Goal: Book appointment/travel/reservation

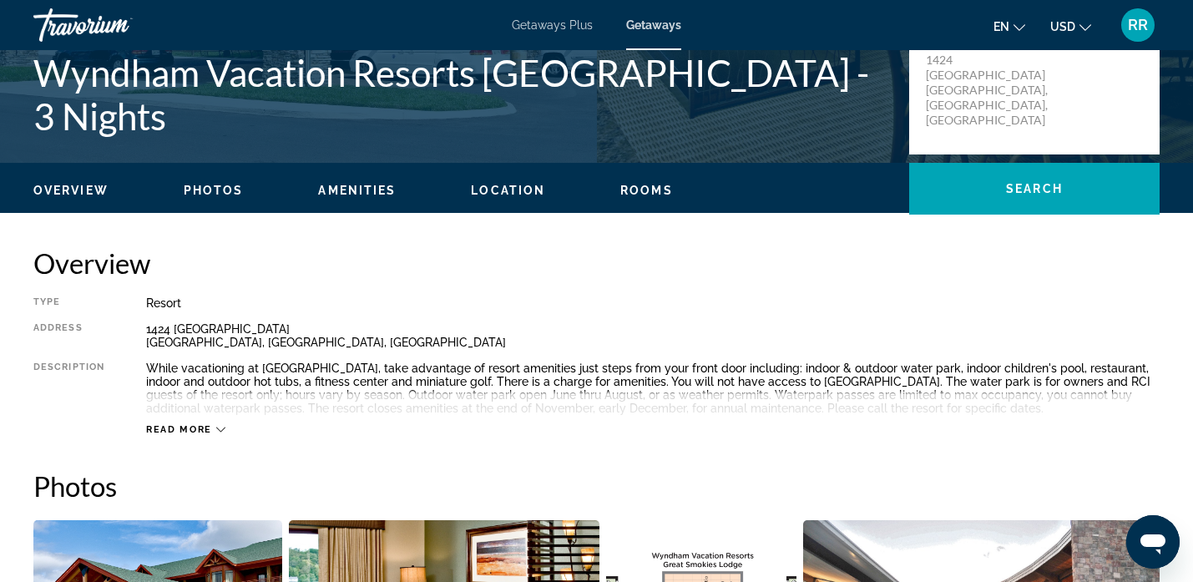
scroll to position [391, 0]
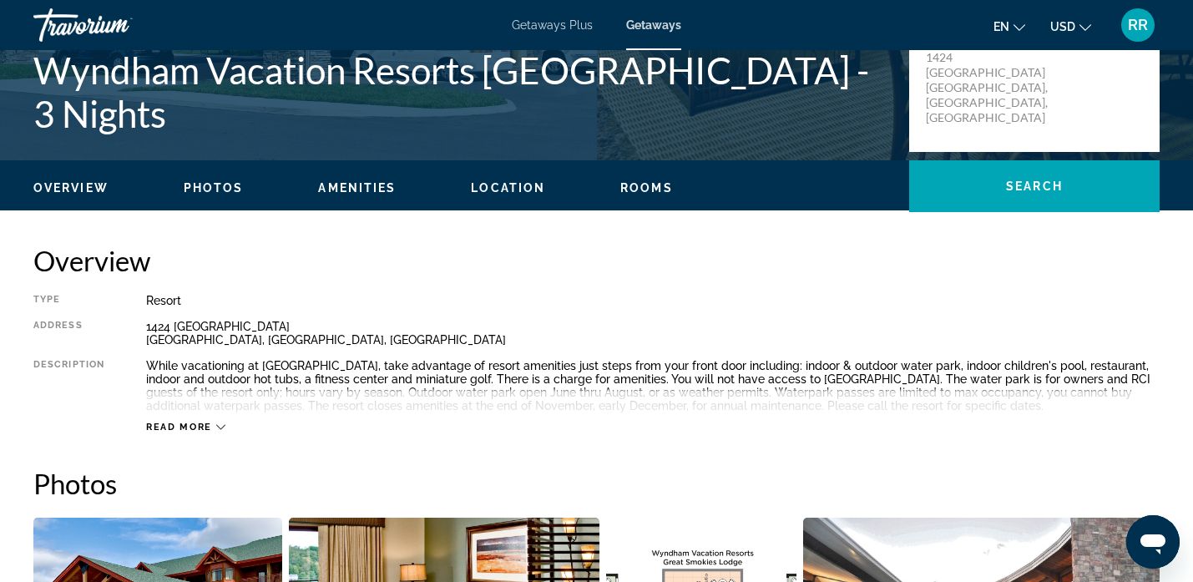
click at [205, 189] on span "Photos" at bounding box center [214, 187] width 60 height 13
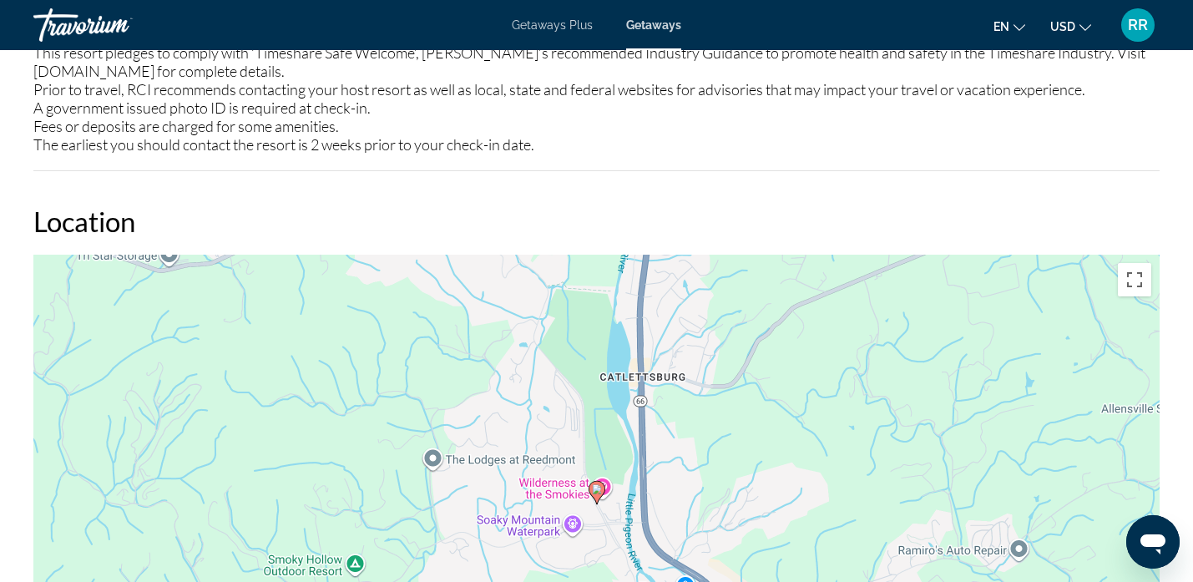
scroll to position [2479, 0]
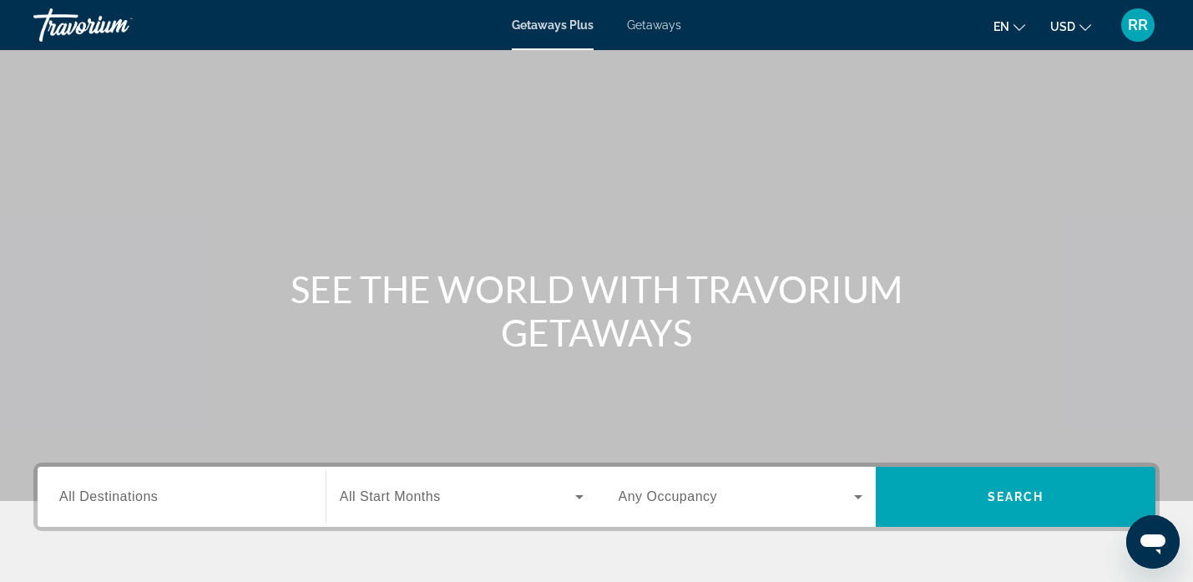
click at [670, 26] on span "Getaways" at bounding box center [654, 24] width 54 height 13
click at [138, 502] on span "All Destinations" at bounding box center [108, 496] width 99 height 14
click at [138, 502] on input "Destination All Destinations" at bounding box center [181, 498] width 245 height 20
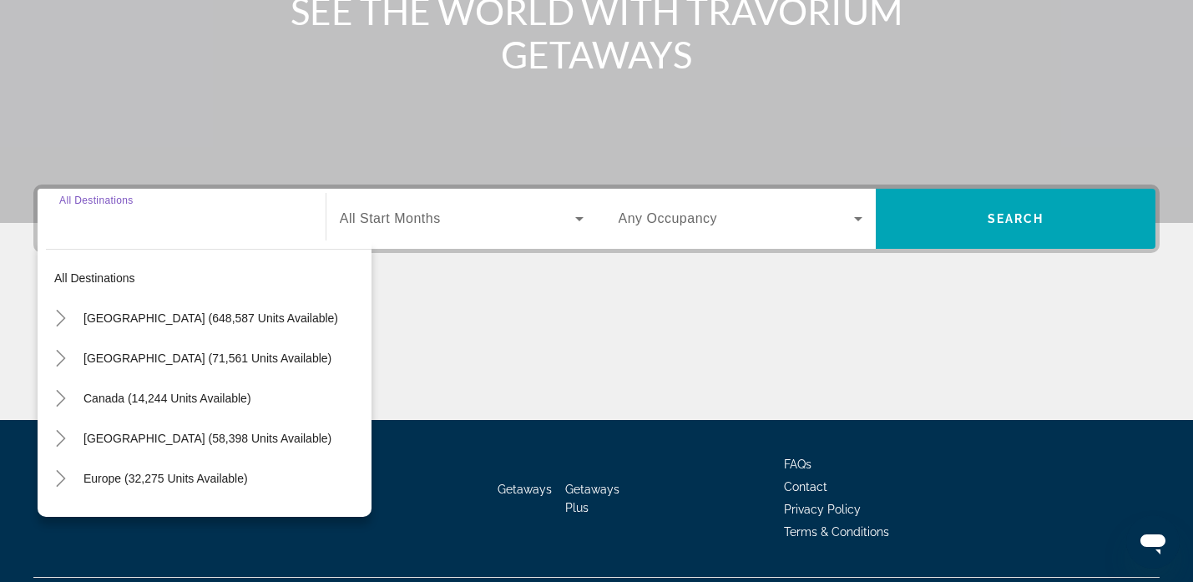
scroll to position [321, 0]
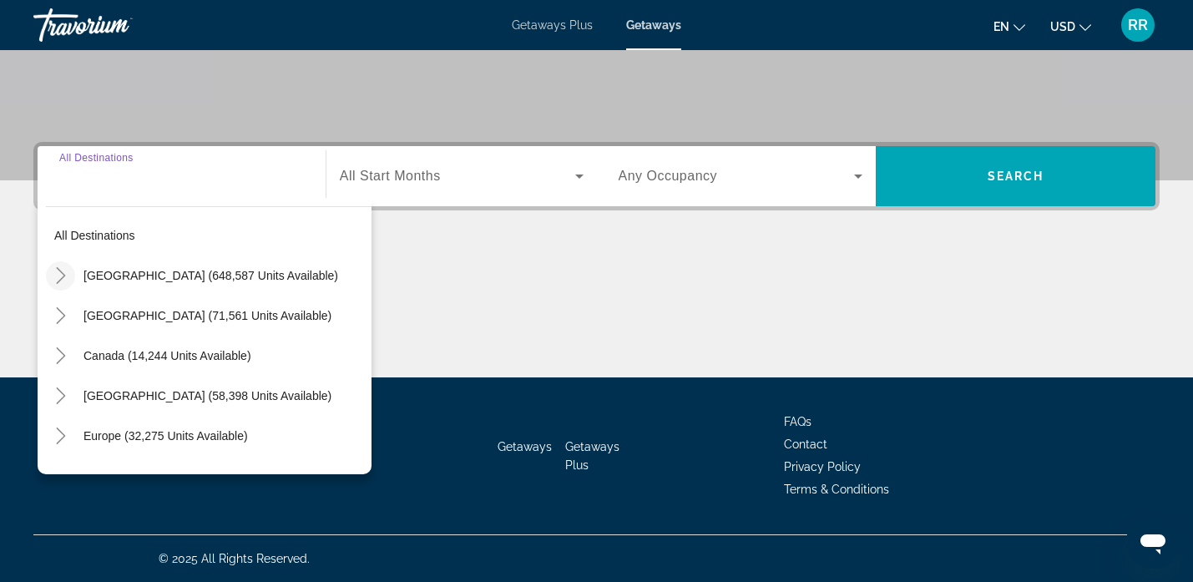
click at [63, 270] on icon "Toggle United States (648,587 units available)" at bounding box center [61, 275] width 17 height 17
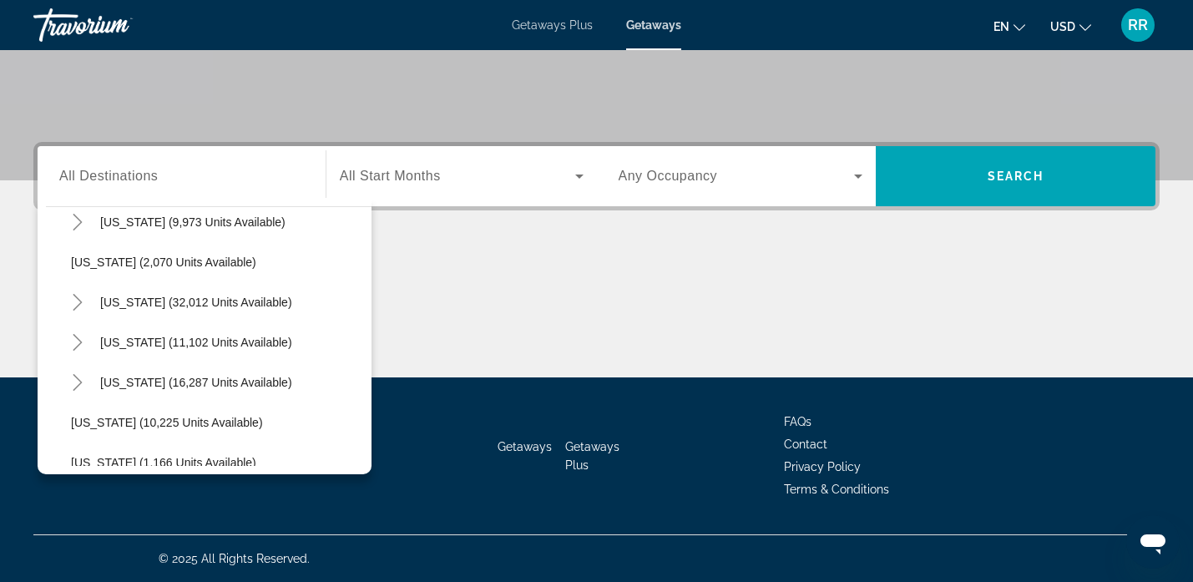
scroll to position [1387, 0]
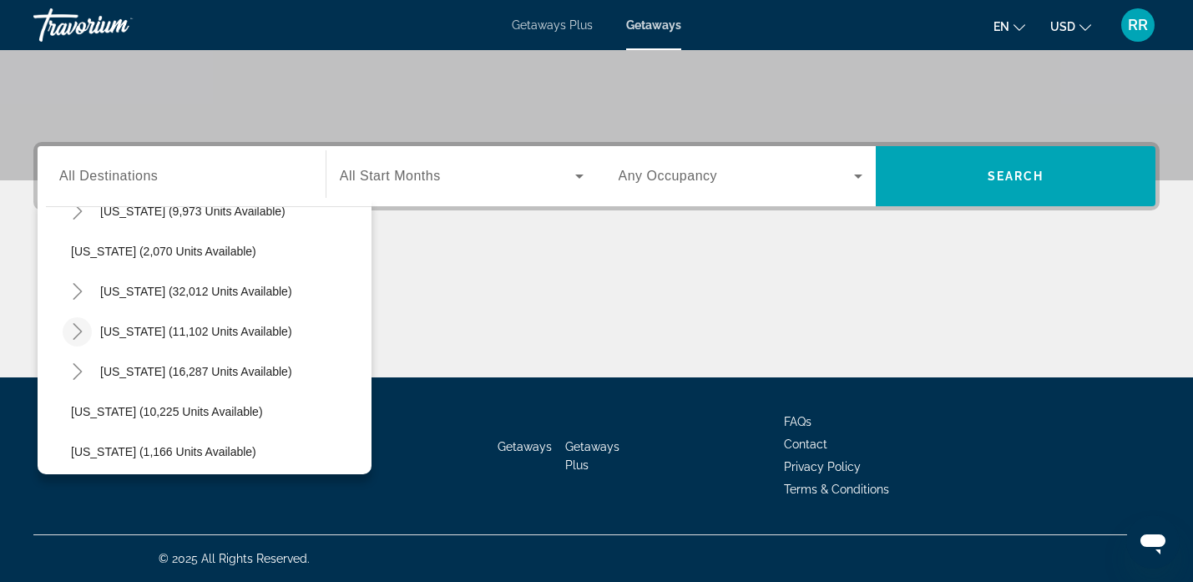
click at [73, 331] on icon "Toggle Tennessee (11,102 units available)" at bounding box center [77, 331] width 17 height 17
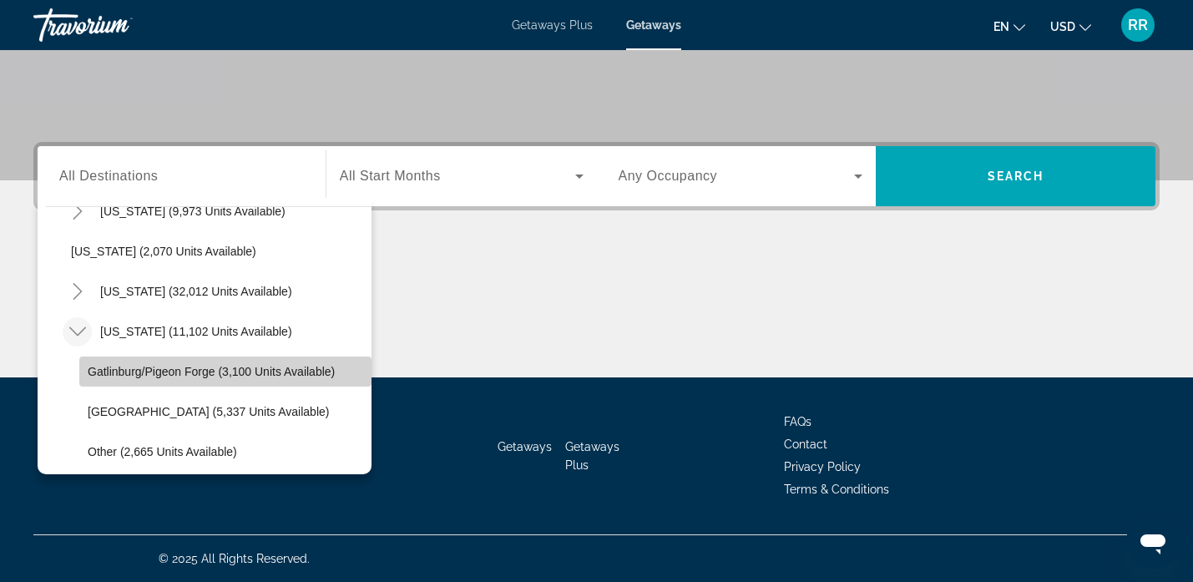
click at [141, 375] on span "Gatlinburg/Pigeon Forge (3,100 units available)" at bounding box center [211, 371] width 247 height 13
type input "**********"
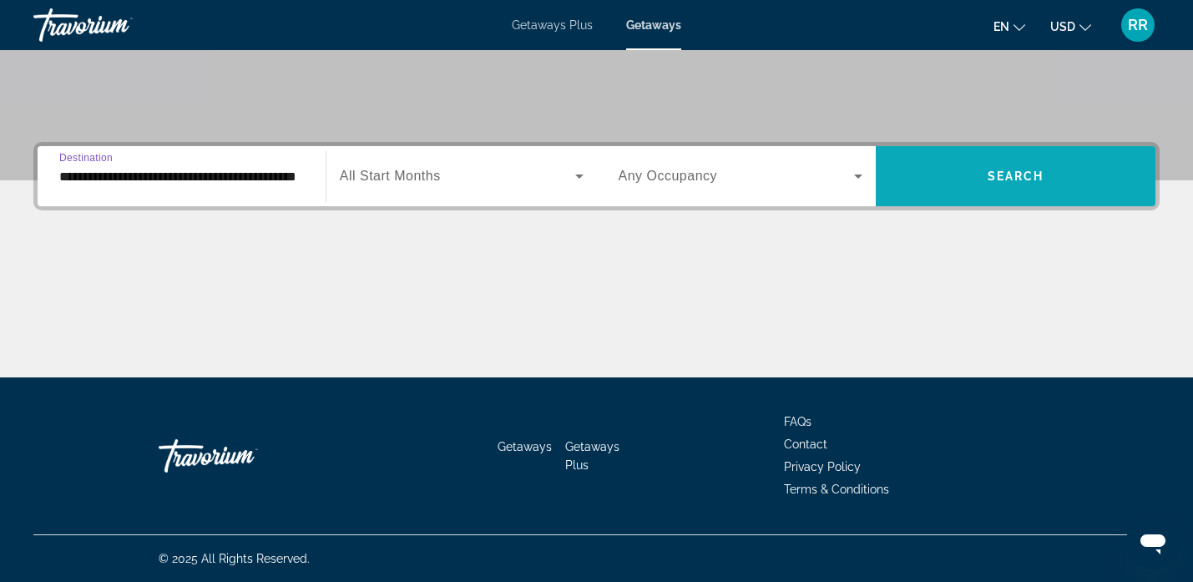
click at [1031, 174] on span "Search" at bounding box center [1016, 175] width 57 height 13
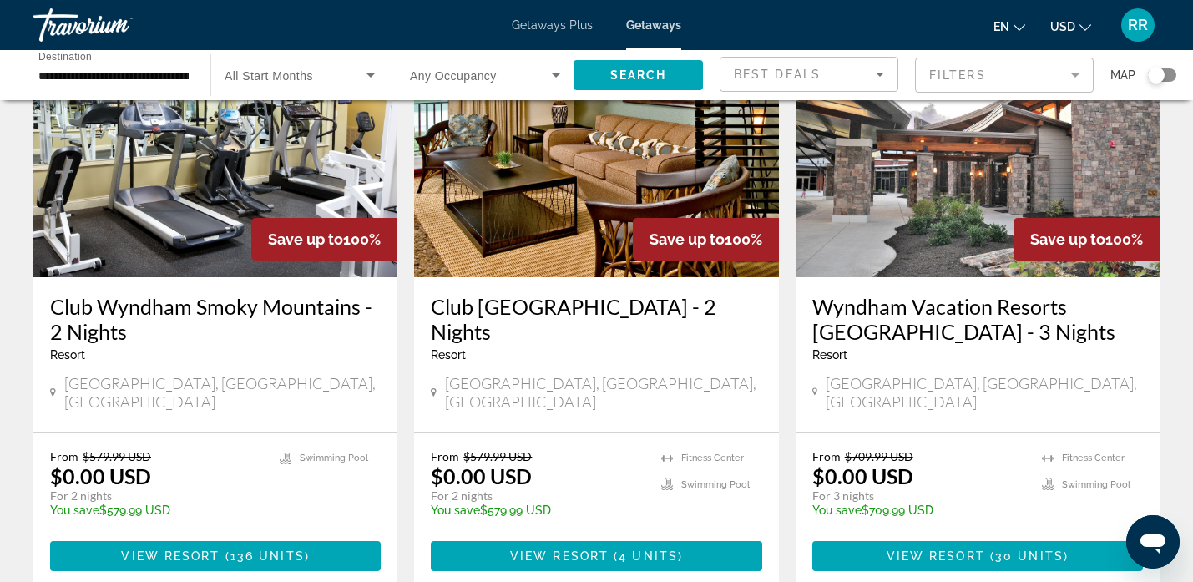
scroll to position [149, 0]
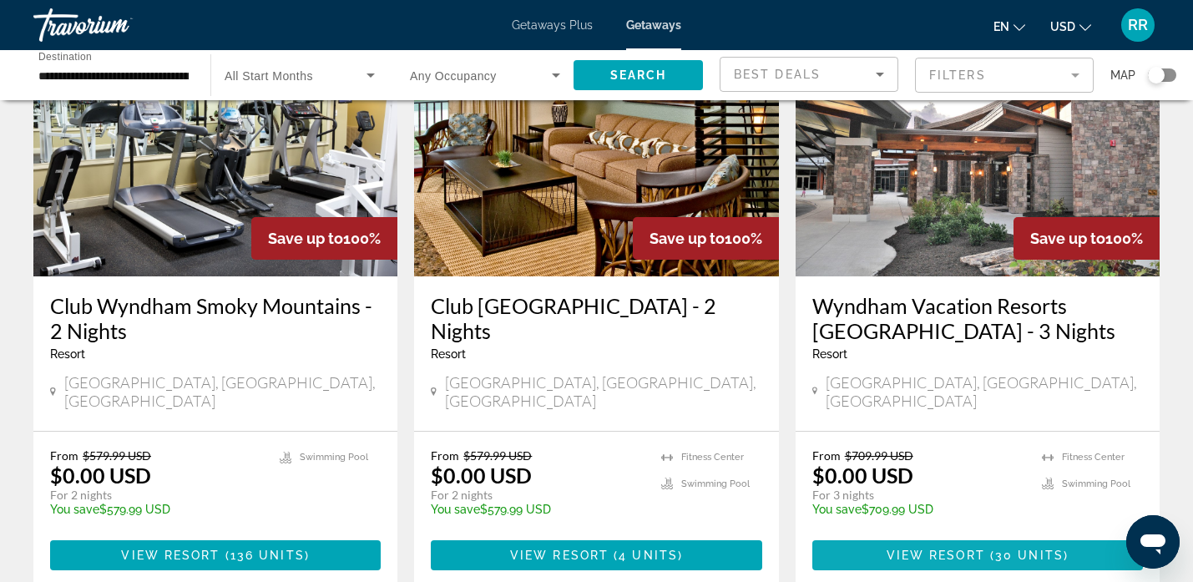
click at [902, 548] on span "View Resort" at bounding box center [936, 554] width 99 height 13
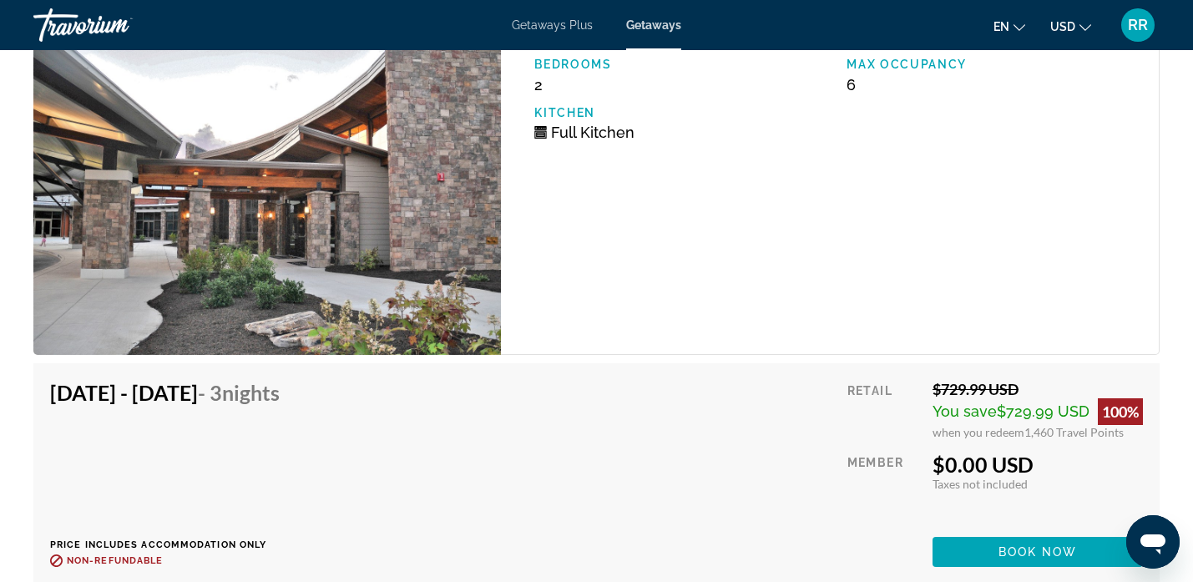
scroll to position [3182, 0]
